Goal: Answer question/provide support: Answer question/provide support

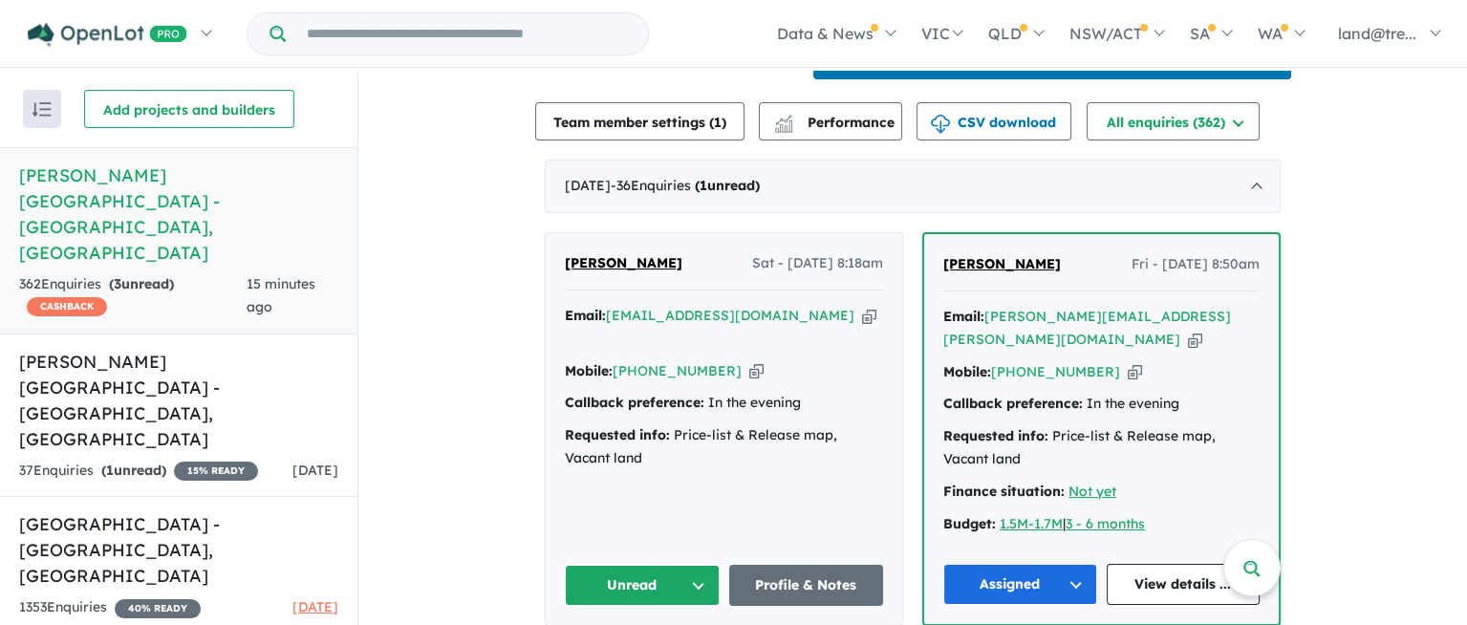
scroll to position [723, 0]
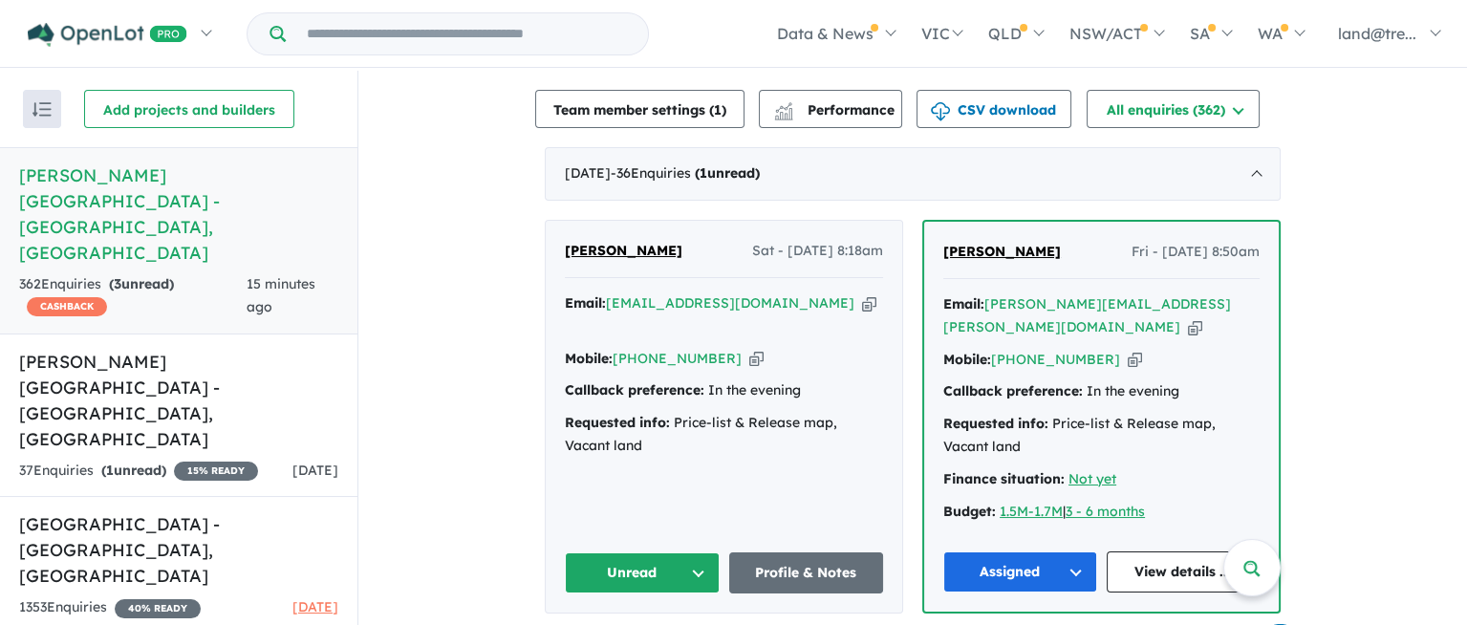
click at [691, 552] on button "Unread" at bounding box center [642, 572] width 155 height 41
drag, startPoint x: 691, startPoint y: 537, endPoint x: 494, endPoint y: 375, distance: 255.2
click at [686, 552] on button "Unread" at bounding box center [642, 572] width 155 height 41
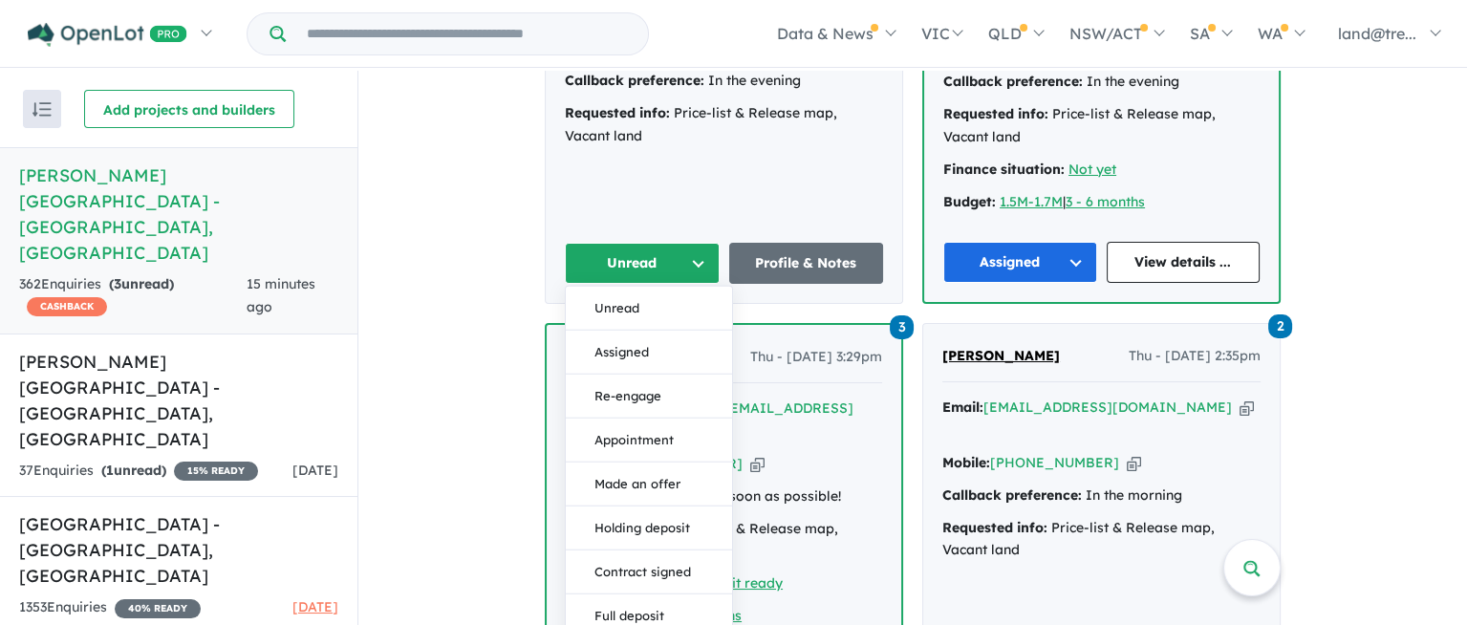
scroll to position [1041, 0]
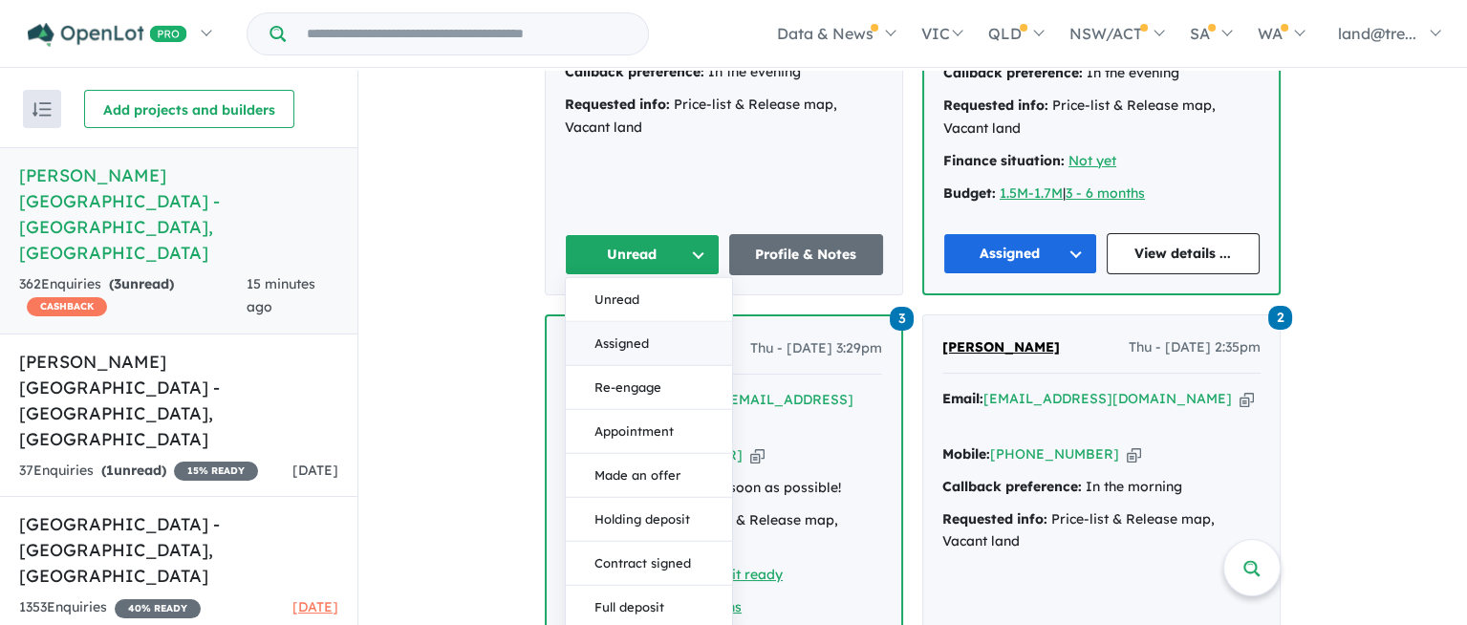
click at [628, 322] on button "Assigned" at bounding box center [649, 344] width 166 height 44
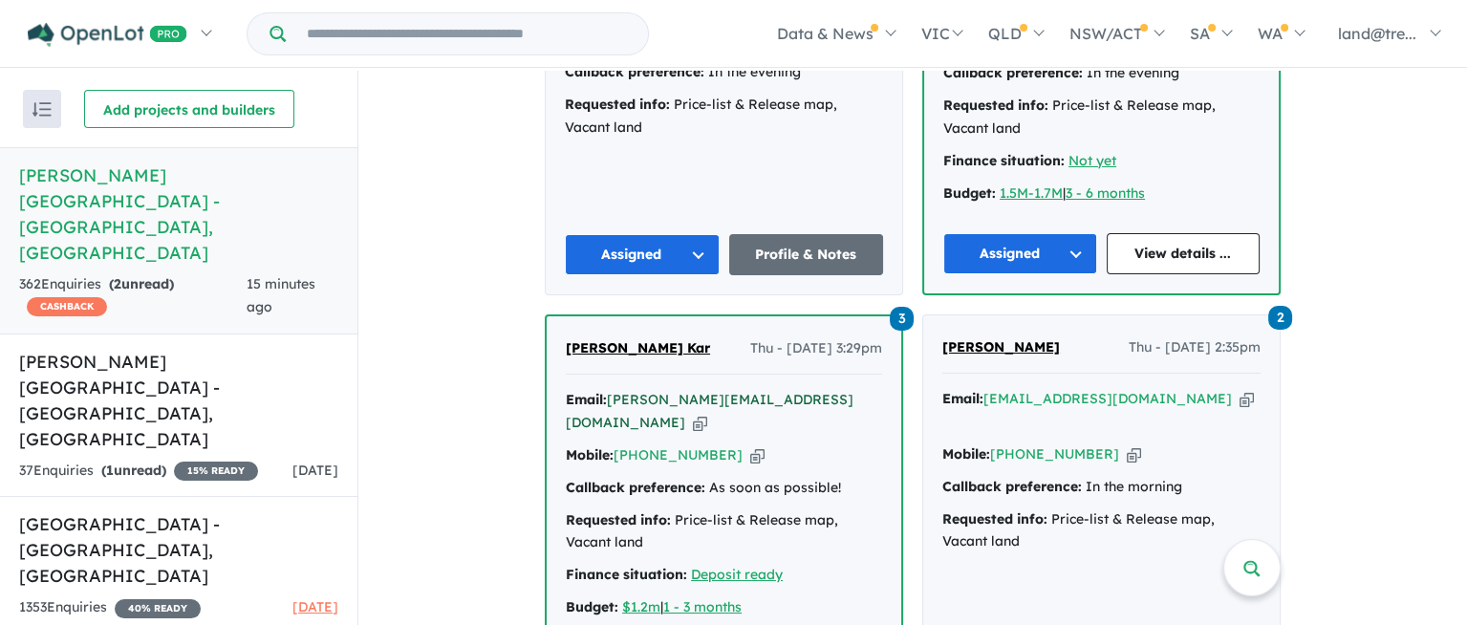
click at [654, 391] on a%20Nelson%20Quarter%20Estate%20-%20Box%20Hill"] "debraj.kar.aus@gmail.com" at bounding box center [710, 411] width 288 height 40
click at [798, 234] on link "Profile & Notes" at bounding box center [806, 254] width 155 height 41
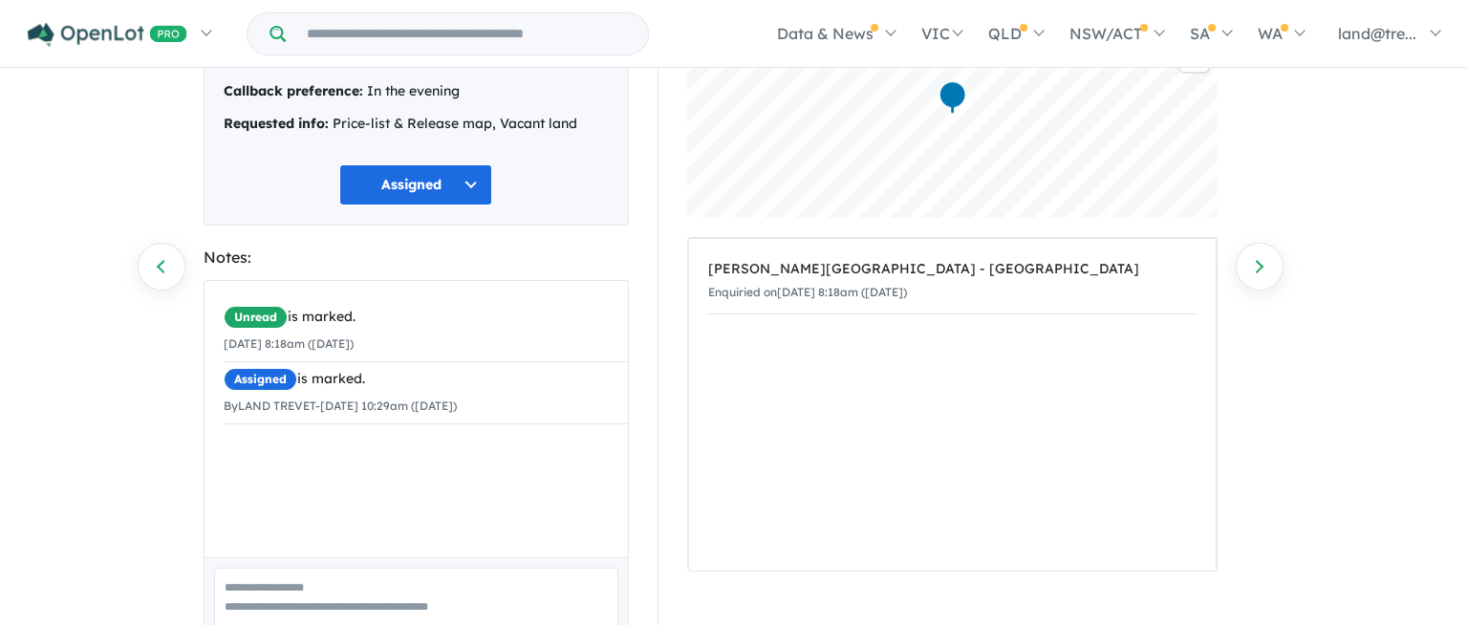
scroll to position [287, 0]
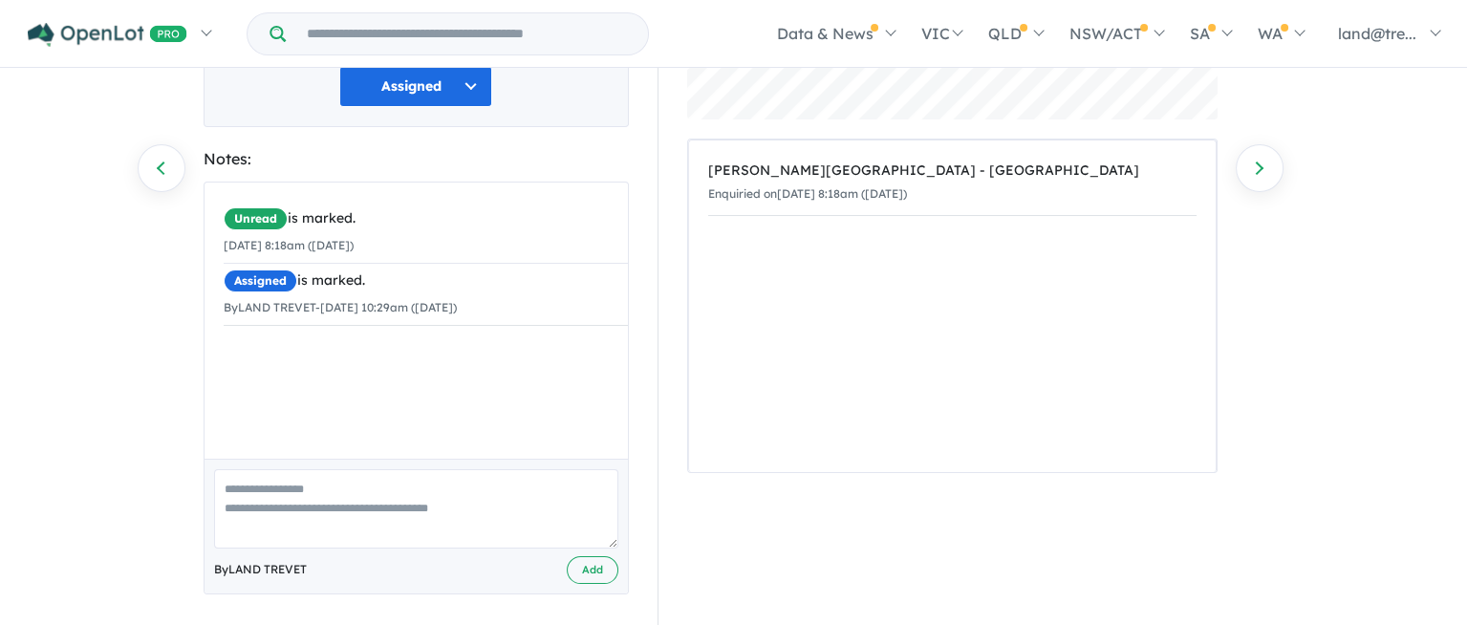
click at [237, 487] on textarea at bounding box center [416, 508] width 404 height 79
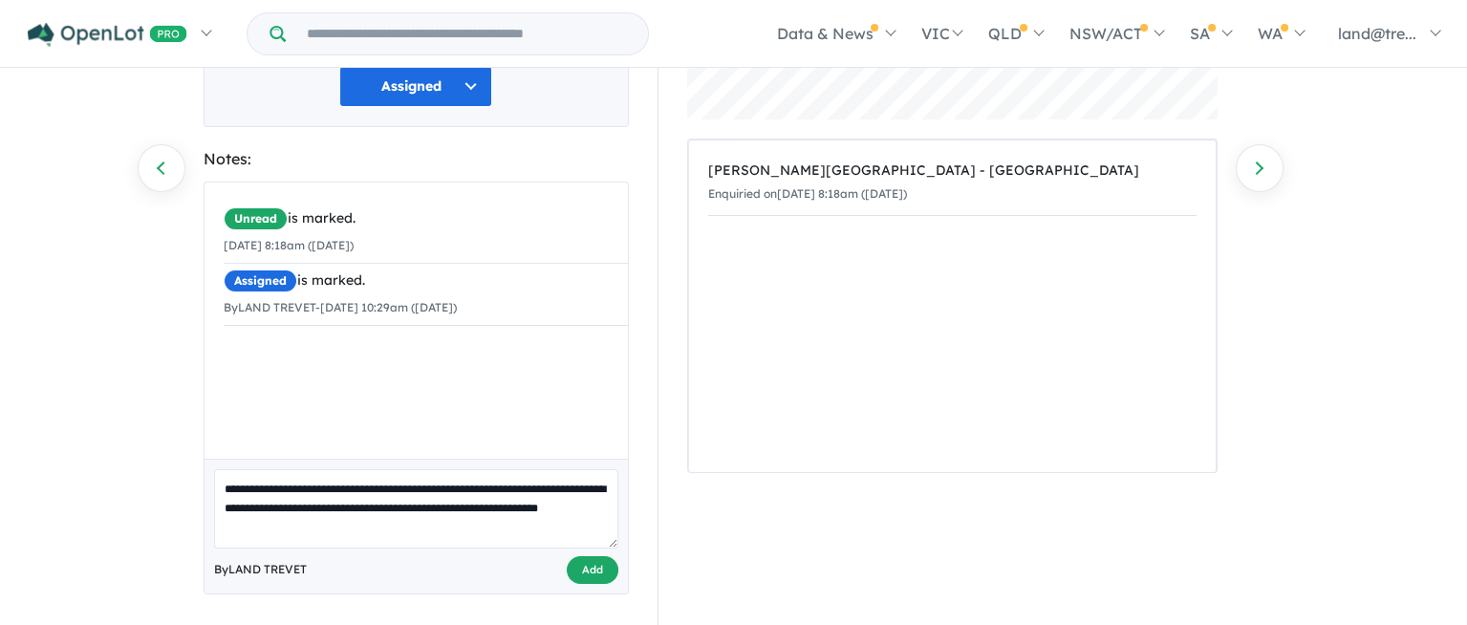
type textarea "**********"
click at [585, 556] on button "Add" at bounding box center [593, 570] width 52 height 28
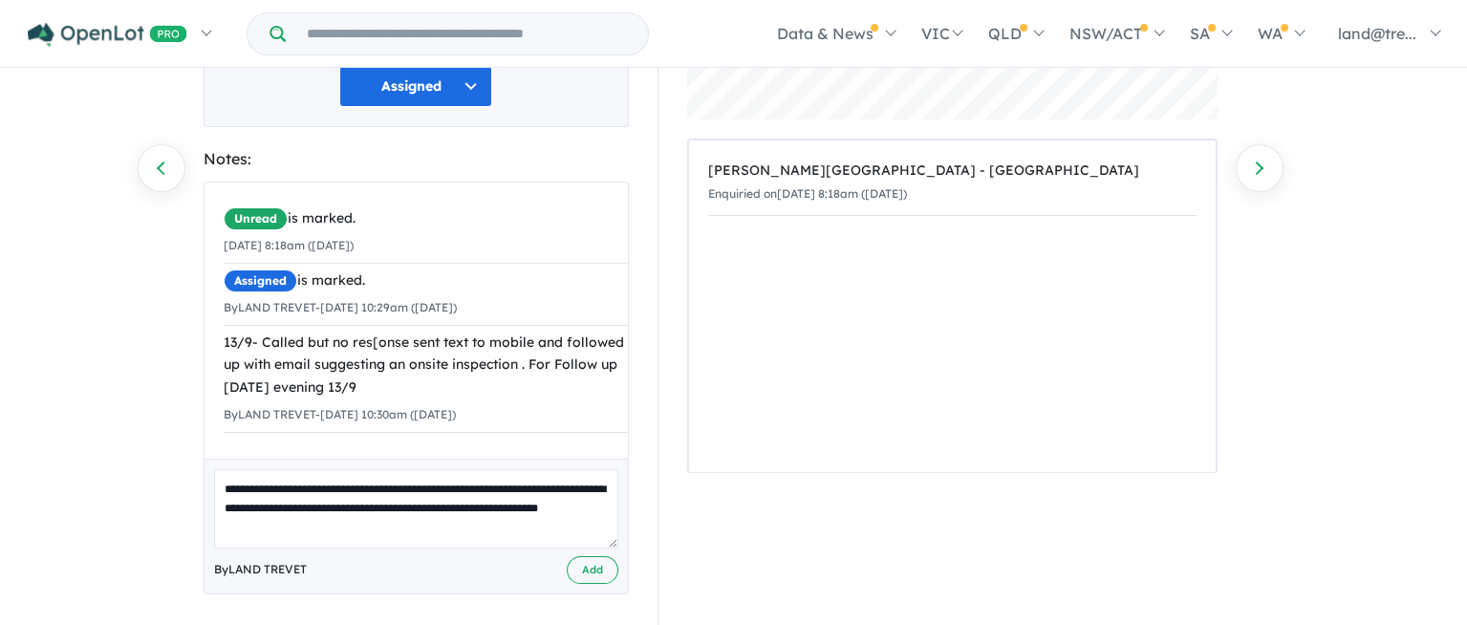
scroll to position [0, 0]
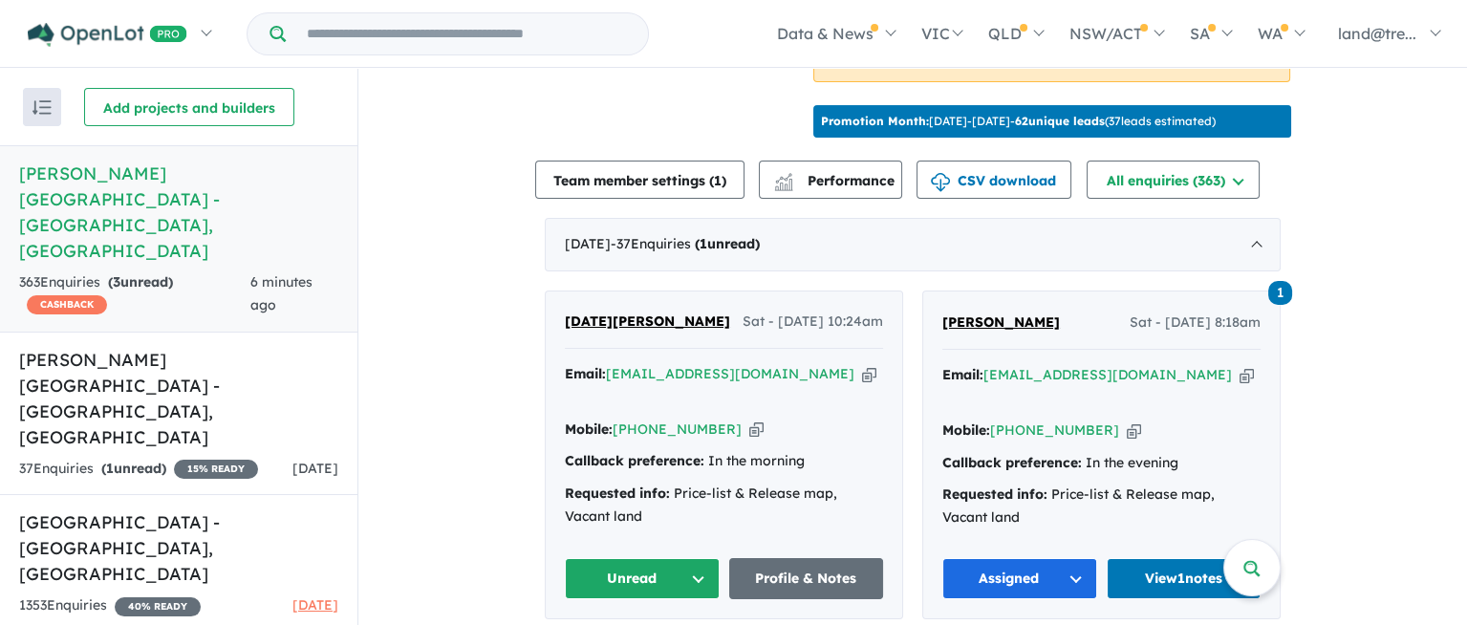
scroll to position [715, 0]
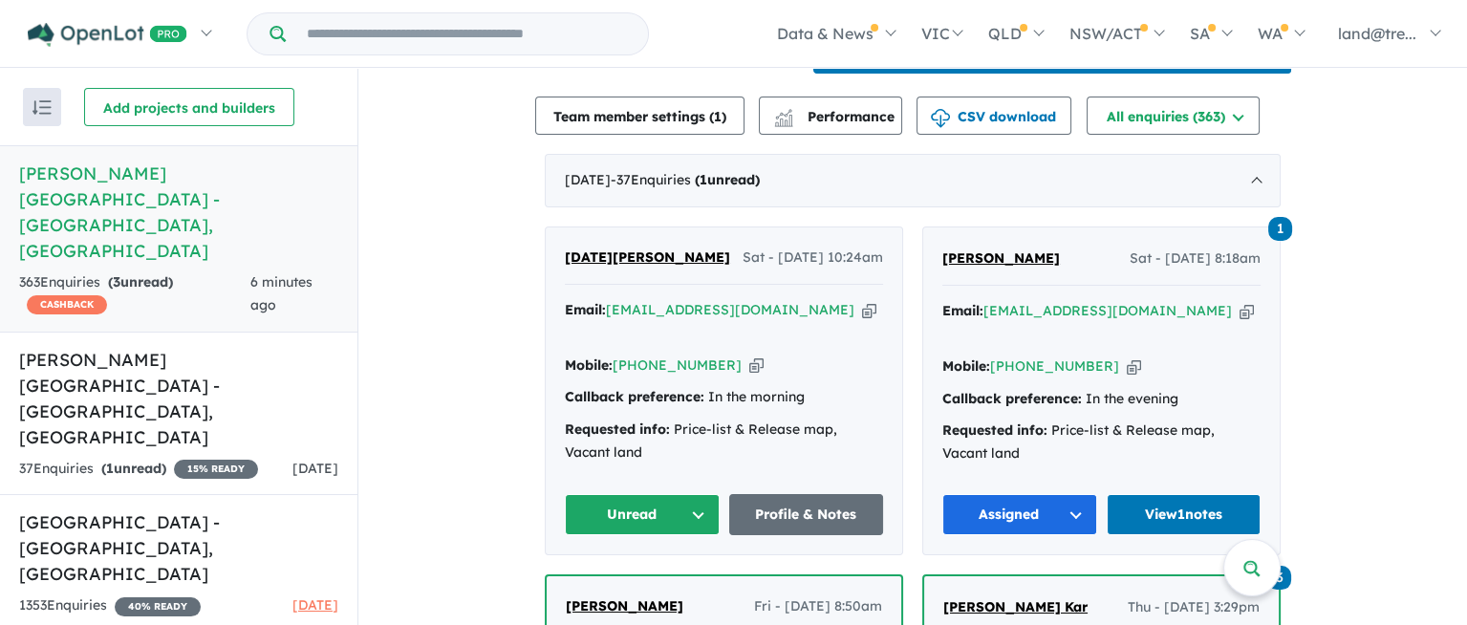
click at [688, 494] on button "Unread" at bounding box center [642, 514] width 155 height 41
click at [629, 582] on button "Assigned" at bounding box center [649, 604] width 166 height 44
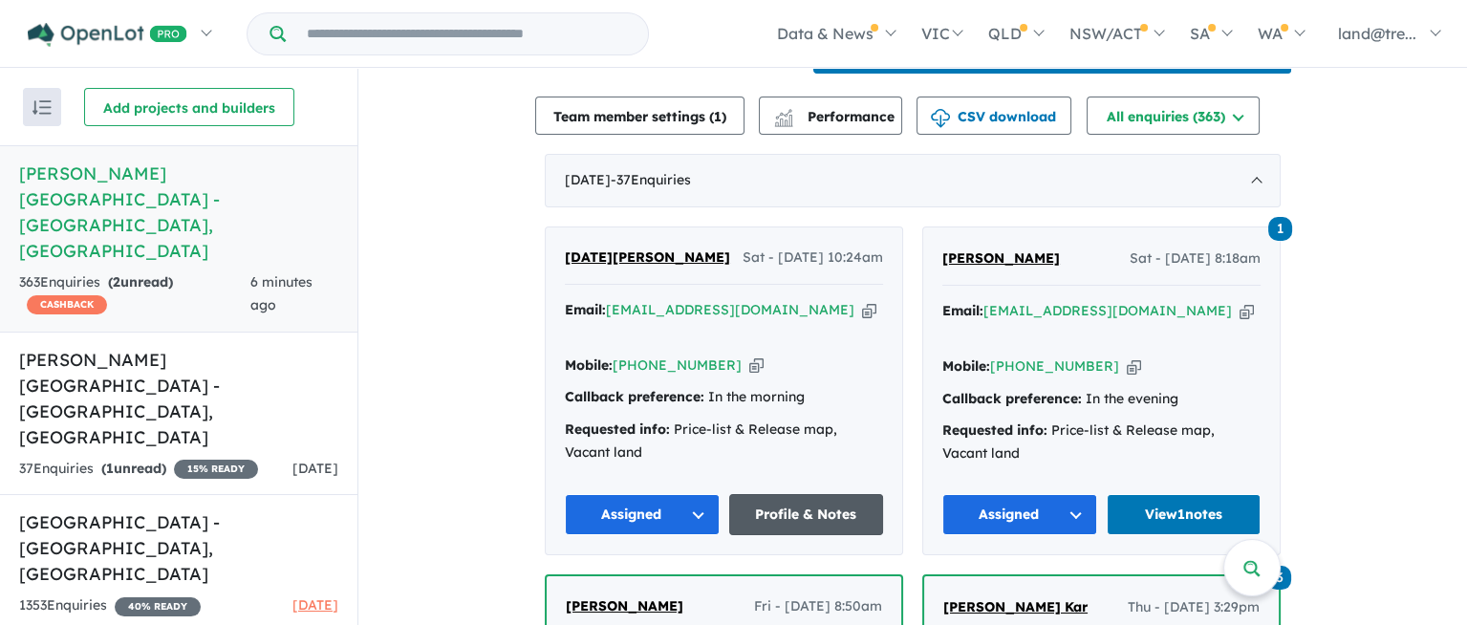
click at [809, 494] on link "Profile & Notes" at bounding box center [806, 514] width 155 height 41
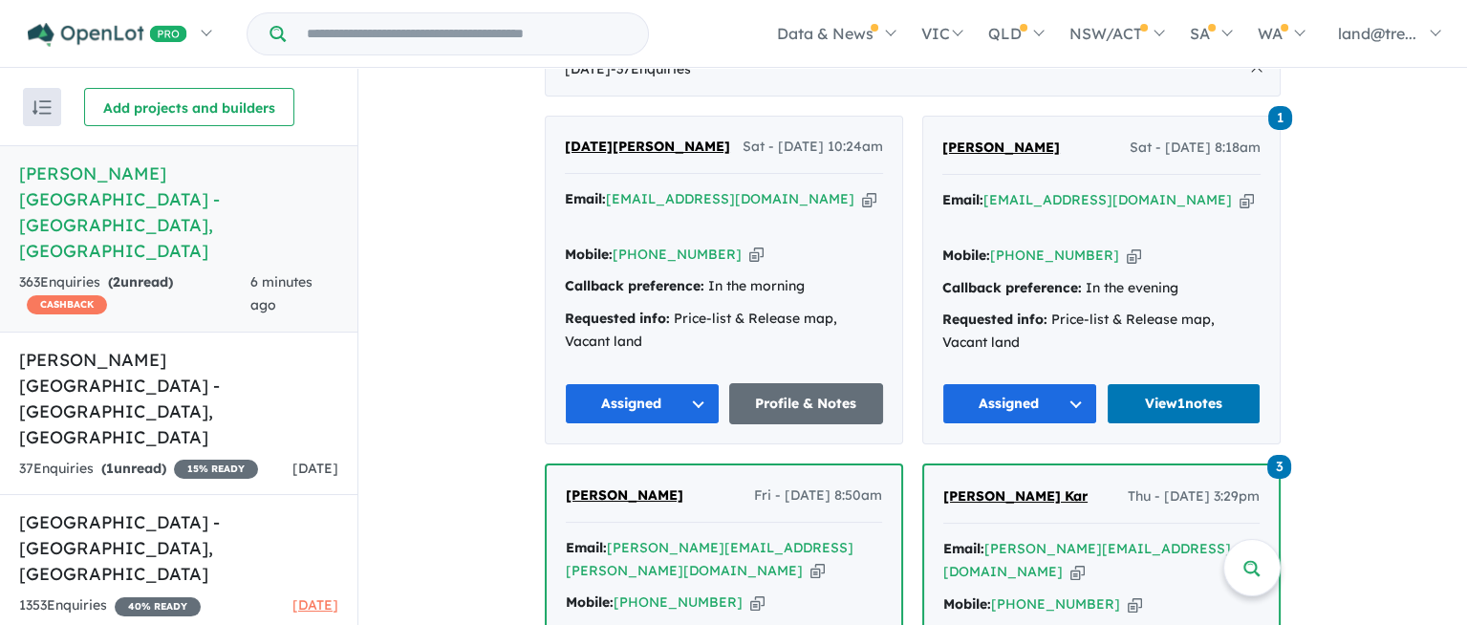
scroll to position [699, 0]
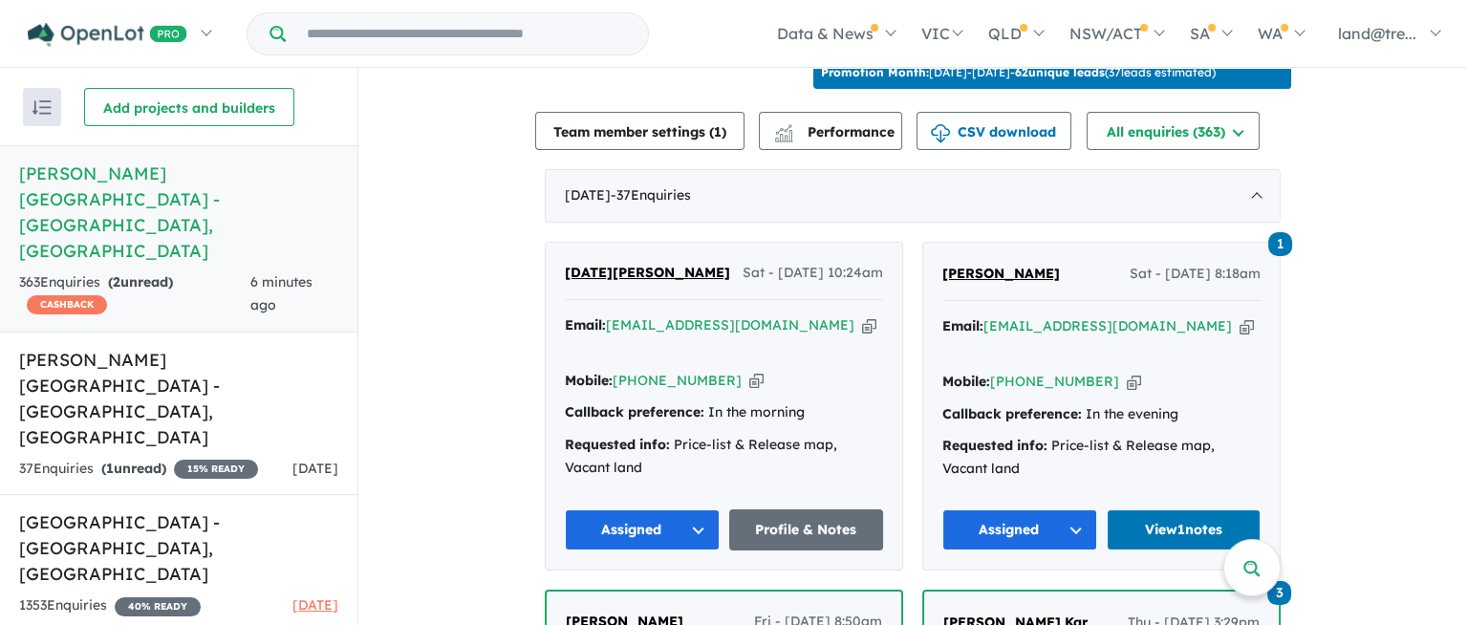
drag, startPoint x: 1346, startPoint y: 351, endPoint x: 464, endPoint y: 332, distance: 882.1
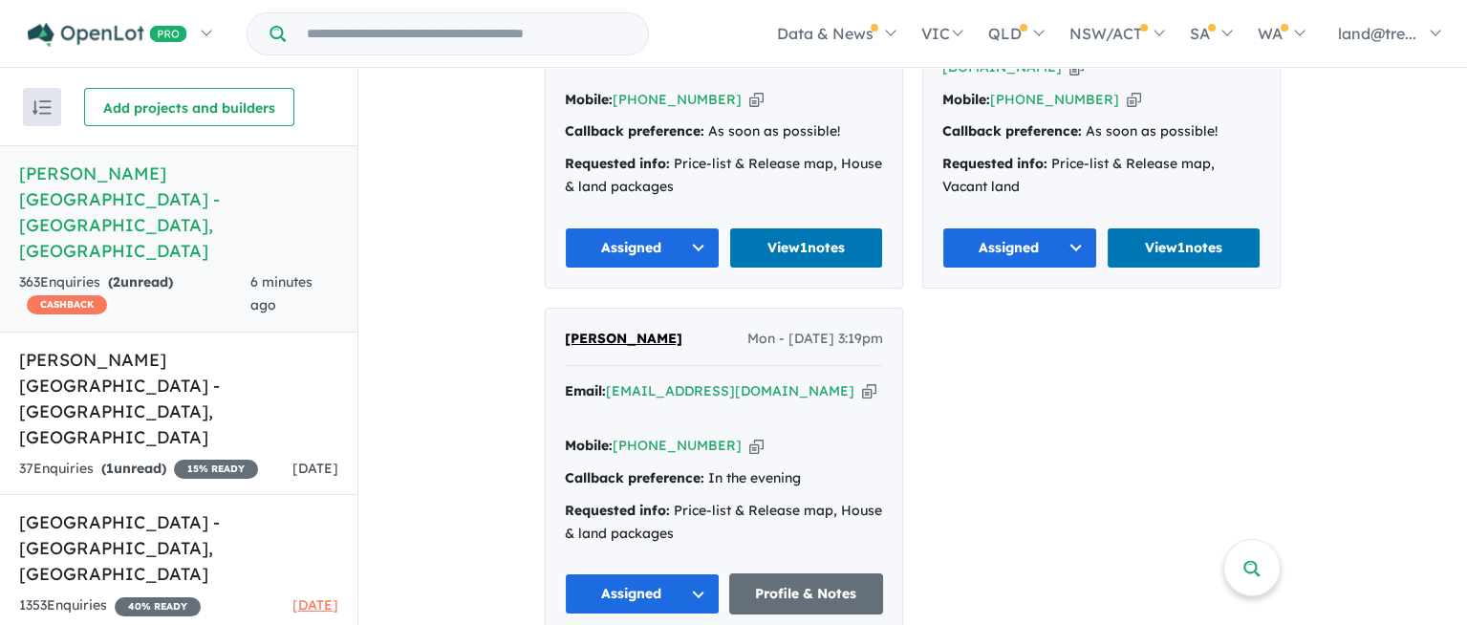
scroll to position [7397, 0]
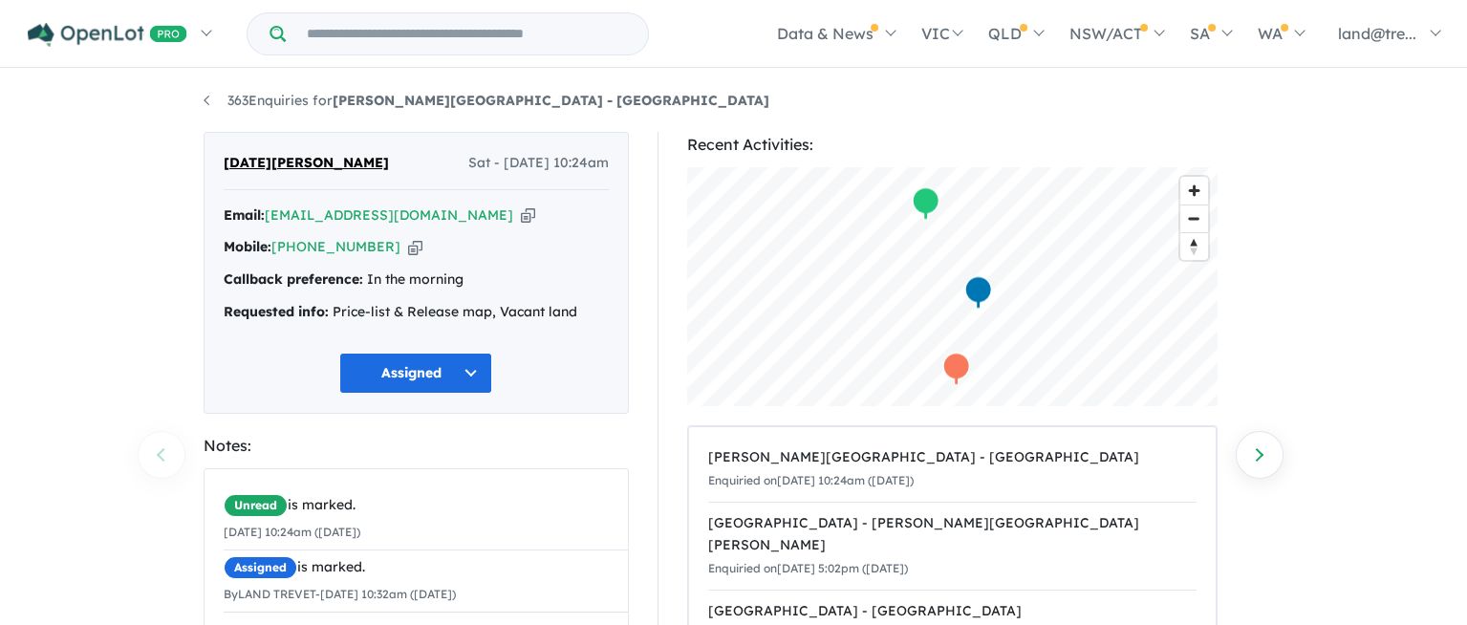
scroll to position [311, 0]
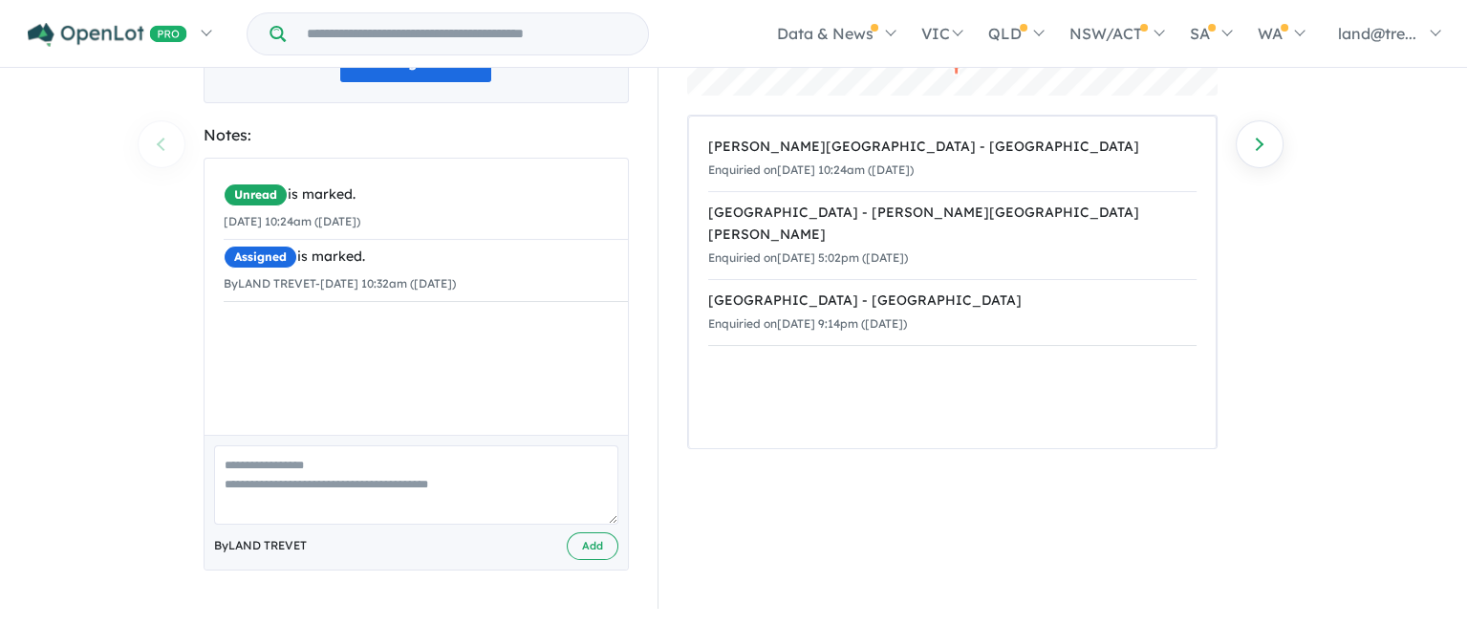
click at [240, 467] on textarea at bounding box center [416, 484] width 404 height 79
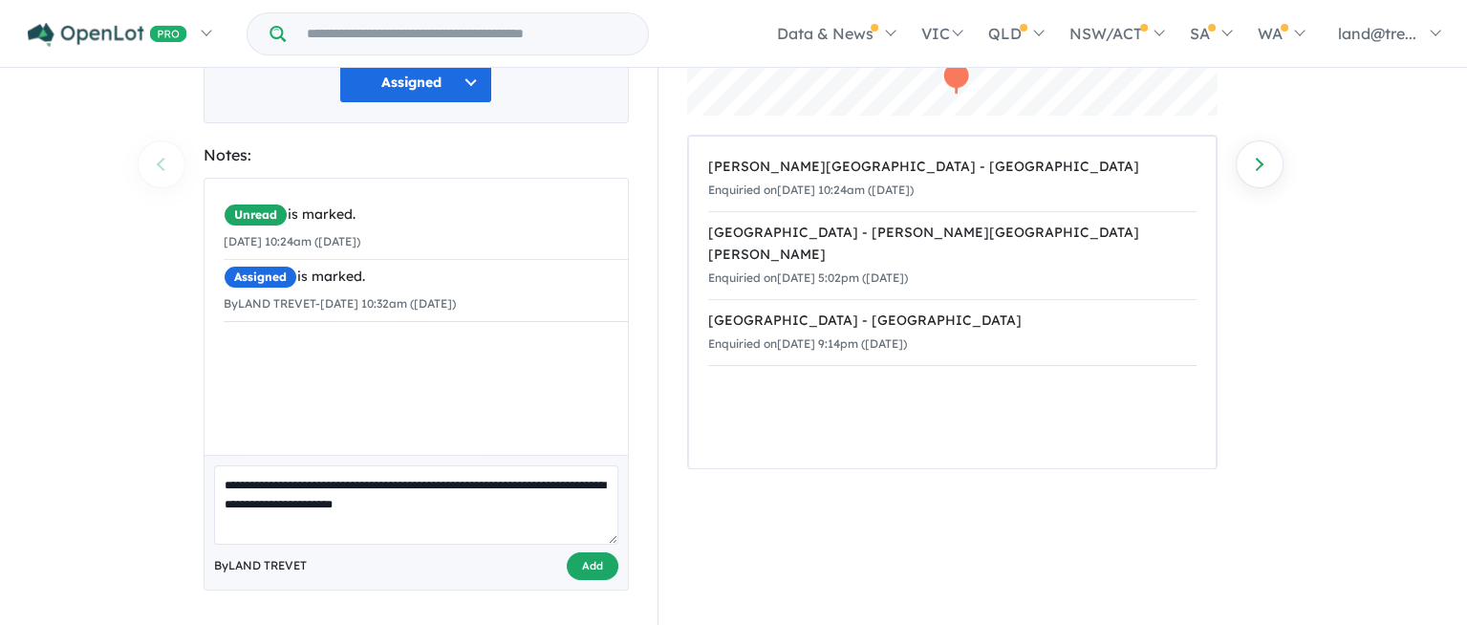
type textarea "**********"
click at [596, 555] on button "Add" at bounding box center [593, 566] width 52 height 28
